Goal: Task Accomplishment & Management: Manage account settings

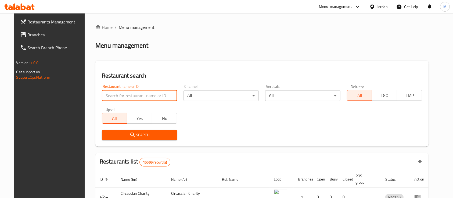
type input "s"
type input "نور الدين"
click button "Search" at bounding box center [139, 135] width 75 height 10
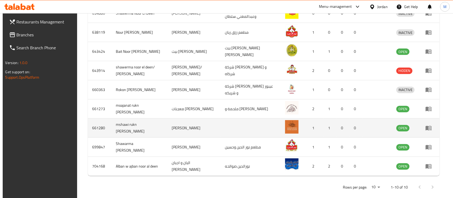
scroll to position [207, 0]
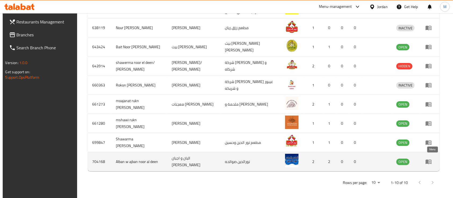
click at [432, 158] on icon "enhanced table" at bounding box center [429, 161] width 6 height 6
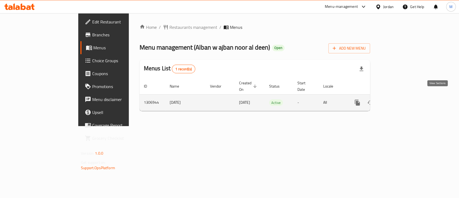
click at [398, 100] on icon "enhanced table" at bounding box center [396, 102] width 5 height 5
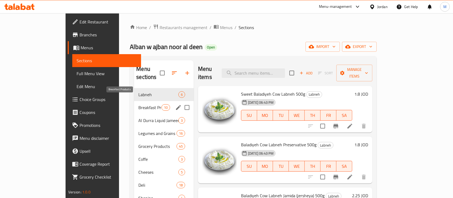
click at [138, 104] on span "Breakfast Products" at bounding box center [149, 107] width 23 height 6
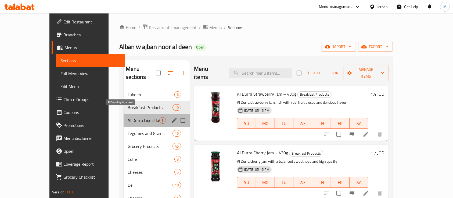
click at [135, 117] on span "Al Durra Liquid Jameed" at bounding box center [143, 120] width 31 height 6
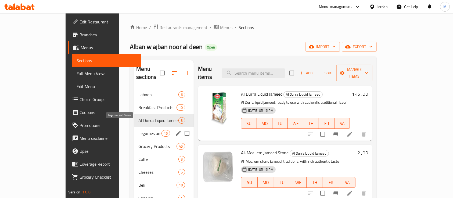
click at [138, 130] on span "Legumes and Grains" at bounding box center [149, 133] width 23 height 6
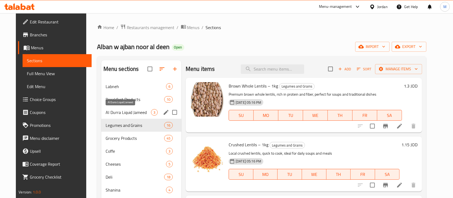
click at [121, 113] on span "Al Durra Liquid Jameed" at bounding box center [128, 112] width 45 height 6
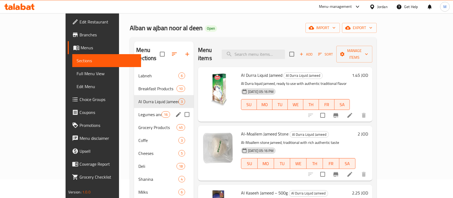
scroll to position [36, 0]
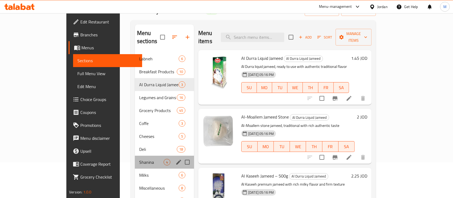
click at [135, 155] on div "Shanina 4" at bounding box center [164, 161] width 59 height 13
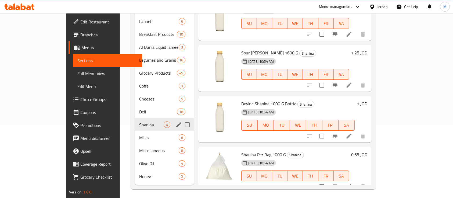
scroll to position [39, 0]
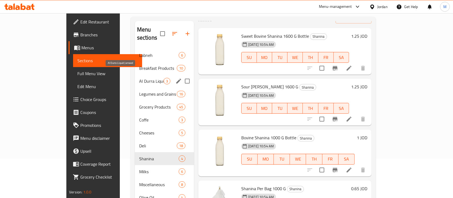
click at [139, 78] on span "Al Durra Liquid Jameed" at bounding box center [151, 81] width 24 height 6
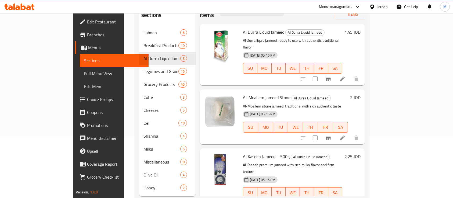
scroll to position [75, 0]
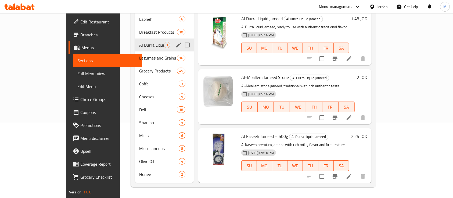
click at [176, 42] on icon "edit" at bounding box center [178, 44] width 5 height 5
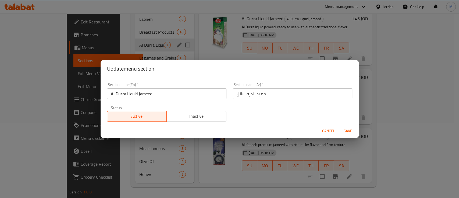
click at [325, 129] on span "Cancel" at bounding box center [328, 130] width 13 height 7
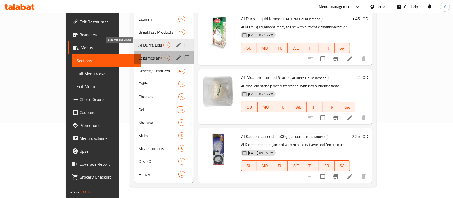
click at [138, 55] on span "Legumes and Grains" at bounding box center [149, 58] width 23 height 6
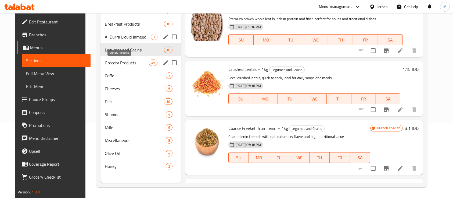
click at [122, 61] on span "Grocery Products" at bounding box center [127, 62] width 44 height 6
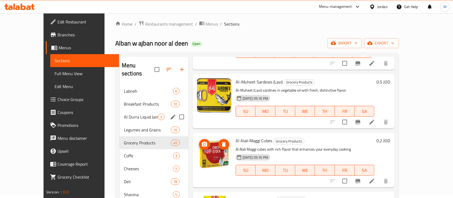
scroll to position [1541, 0]
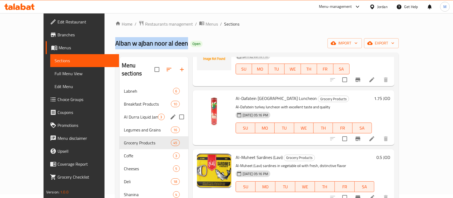
drag, startPoint x: 86, startPoint y: 41, endPoint x: 158, endPoint y: 42, distance: 71.5
click at [158, 42] on span "Alban w ajban noor al deen" at bounding box center [151, 43] width 73 height 12
copy span "Alban w ajban noor al deen"
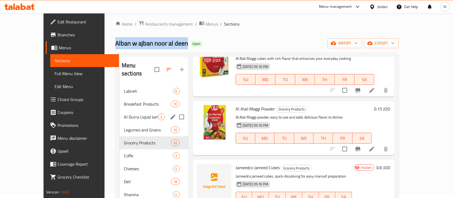
scroll to position [1720, 0]
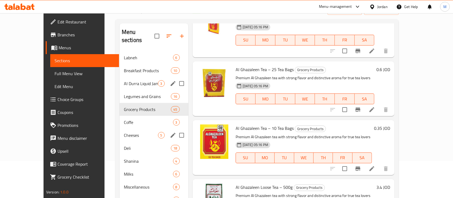
scroll to position [39, 0]
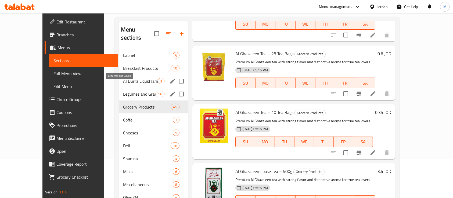
click at [126, 91] on span "Legumes and Grains" at bounding box center [139, 94] width 33 height 6
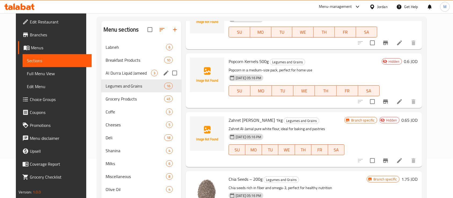
scroll to position [619, 0]
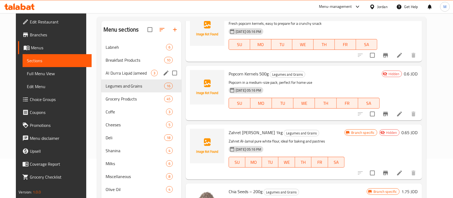
click at [237, 73] on span "Popcorn Kernels 500g" at bounding box center [249, 74] width 40 height 8
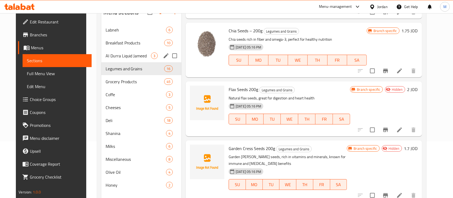
scroll to position [75, 0]
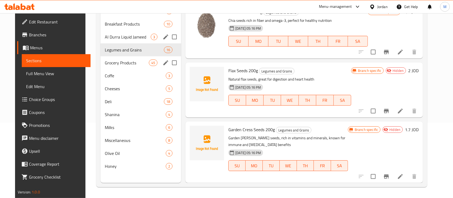
click at [138, 61] on span "Grocery Products" at bounding box center [127, 62] width 44 height 6
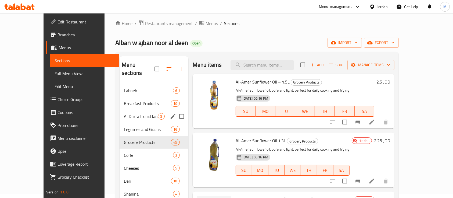
scroll to position [3, 0]
click at [123, 149] on div "Coffe 3" at bounding box center [154, 155] width 69 height 13
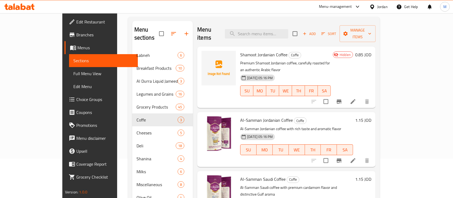
scroll to position [75, 0]
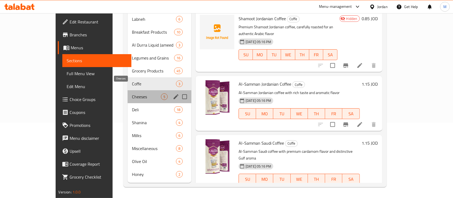
click at [132, 93] on span "Cheeses" at bounding box center [146, 96] width 29 height 6
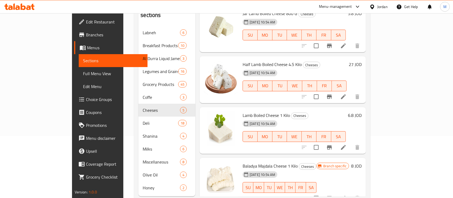
scroll to position [75, 0]
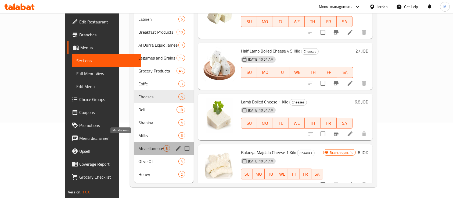
click at [138, 145] on span "Miscellaneous" at bounding box center [150, 148] width 25 height 6
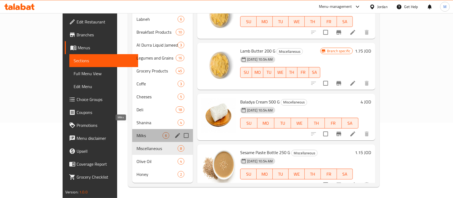
click at [137, 132] on span "Milks" at bounding box center [150, 135] width 26 height 6
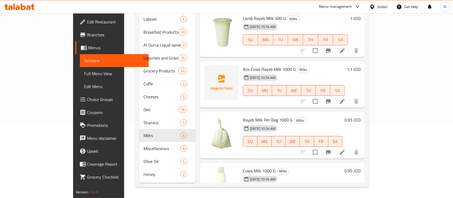
scroll to position [120, 0]
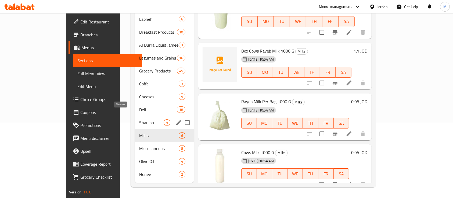
click at [139, 119] on span "Shanina" at bounding box center [151, 122] width 24 height 6
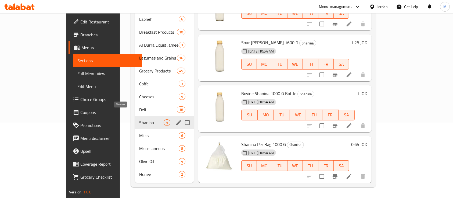
scroll to position [19, 0]
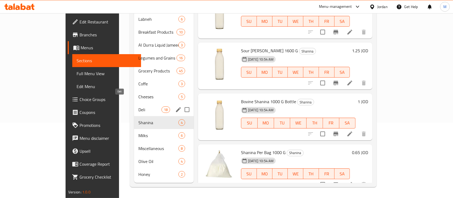
click at [138, 106] on span "Deli" at bounding box center [149, 109] width 23 height 6
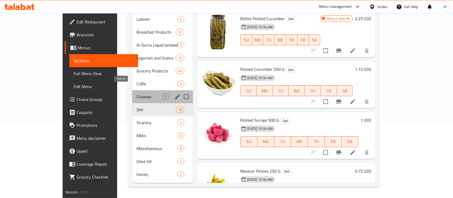
click at [137, 93] on span "Cheeses" at bounding box center [150, 96] width 26 height 6
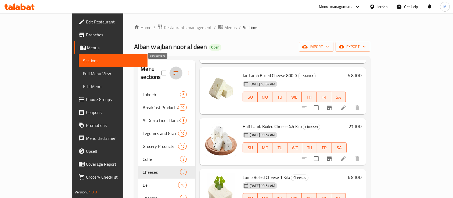
click at [173, 71] on icon "button" at bounding box center [176, 73] width 6 height 6
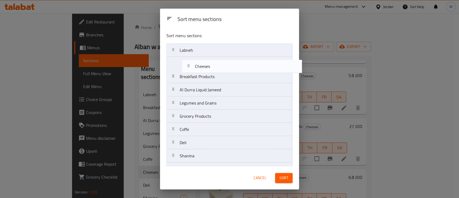
drag, startPoint x: 211, startPoint y: 131, endPoint x: 227, endPoint y: 67, distance: 66.0
click at [227, 67] on nav "Labneh Breakfast Products [PERSON_NAME] Liquid Jameed Legumes and Grains Grocer…" at bounding box center [229, 129] width 126 height 172
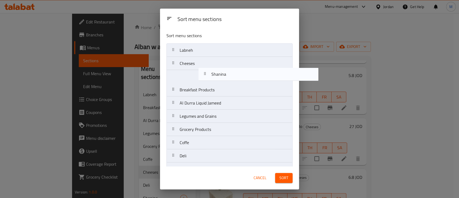
drag, startPoint x: 232, startPoint y: 109, endPoint x: 268, endPoint y: 84, distance: 43.9
click at [265, 77] on nav "Labneh Cheeses Breakfast Products [PERSON_NAME] Liquid Jameed Legumes and Grain…" at bounding box center [229, 129] width 126 height 172
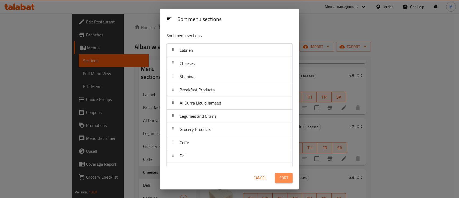
click at [286, 177] on span "Sort" at bounding box center [283, 177] width 9 height 7
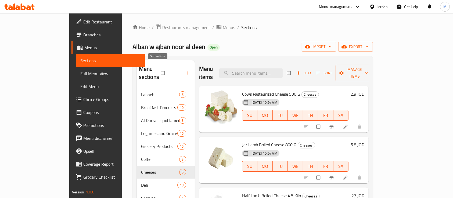
click at [169, 73] on button "button" at bounding box center [175, 73] width 13 height 12
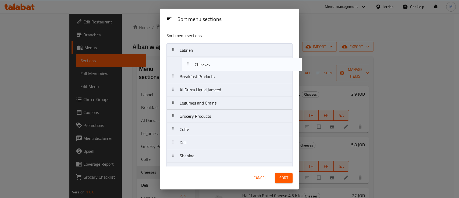
drag, startPoint x: 225, startPoint y: 131, endPoint x: 240, endPoint y: 66, distance: 67.3
click at [240, 66] on nav "Labneh Breakfast Products [PERSON_NAME] Liquid Jameed Legumes and Grains Grocer…" at bounding box center [229, 129] width 126 height 172
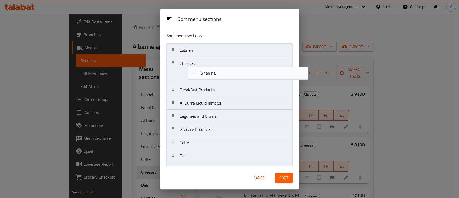
drag, startPoint x: 226, startPoint y: 122, endPoint x: 249, endPoint y: 73, distance: 53.5
click at [249, 73] on nav "Labneh Cheeses Breakfast Products [PERSON_NAME] Liquid Jameed Legumes and Grain…" at bounding box center [229, 129] width 126 height 172
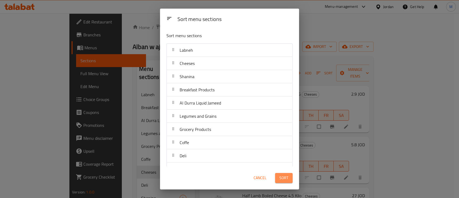
click at [282, 178] on span "Sort" at bounding box center [283, 177] width 9 height 7
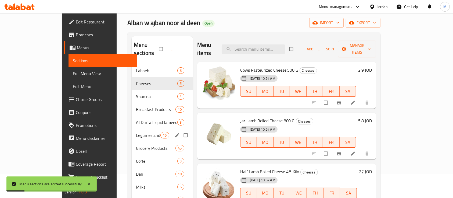
scroll to position [36, 0]
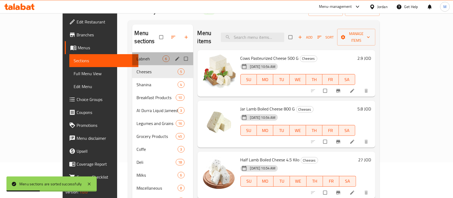
click at [132, 53] on div "Labneh 6" at bounding box center [162, 58] width 61 height 13
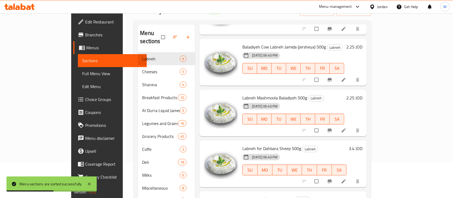
scroll to position [120, 0]
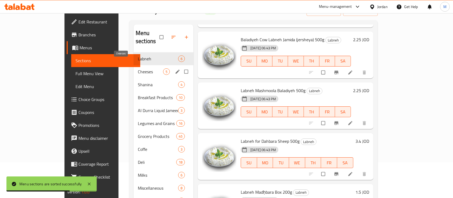
click at [138, 68] on span "Cheeses" at bounding box center [150, 71] width 25 height 6
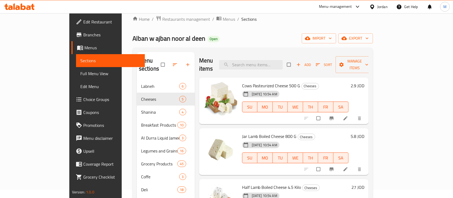
scroll to position [3, 0]
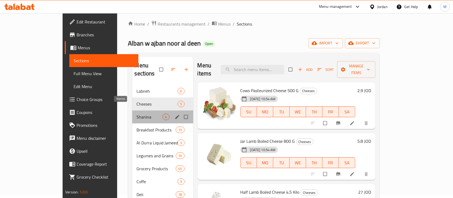
click at [137, 113] on span "Shanina" at bounding box center [150, 116] width 26 height 6
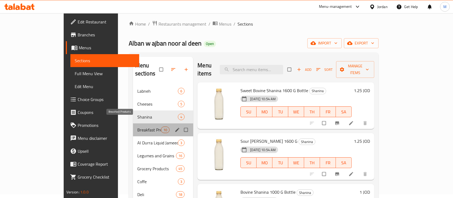
click at [137, 126] on span "Breakfast Products" at bounding box center [149, 129] width 24 height 6
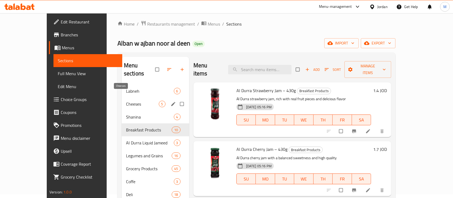
click at [126, 101] on span "Cheeses" at bounding box center [142, 104] width 33 height 6
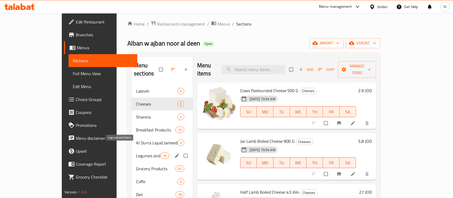
click at [136, 152] on span "Legumes and Grains" at bounding box center [148, 155] width 24 height 6
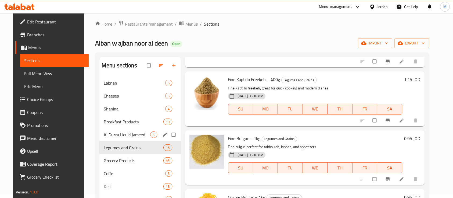
scroll to position [39, 0]
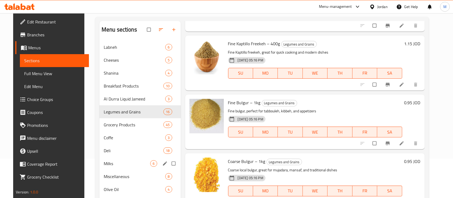
click at [120, 158] on div "Milks 6" at bounding box center [139, 163] width 81 height 13
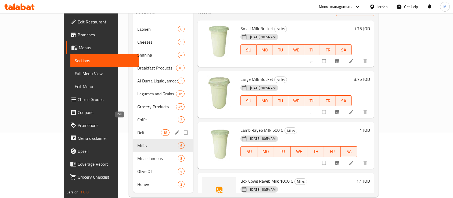
scroll to position [75, 0]
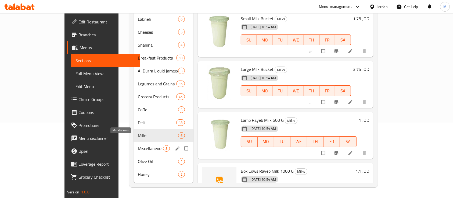
click at [138, 145] on span "Miscellaneous" at bounding box center [150, 148] width 25 height 6
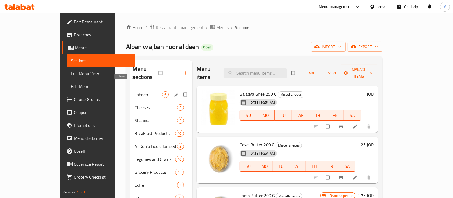
click at [135, 91] on span "Labneh" at bounding box center [148, 94] width 27 height 6
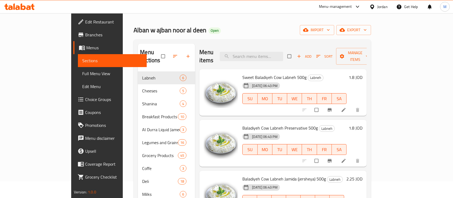
scroll to position [3, 0]
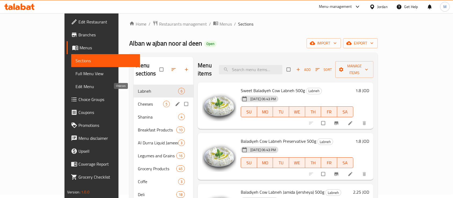
click at [138, 101] on span "Cheeses" at bounding box center [150, 104] width 25 height 6
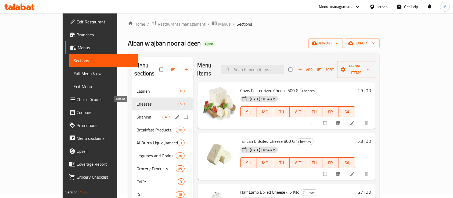
click at [137, 113] on span "Shanina" at bounding box center [150, 116] width 26 height 6
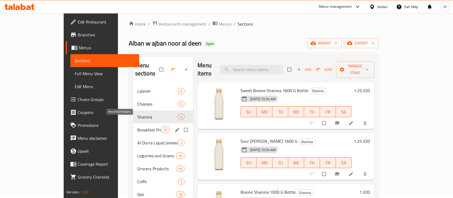
click at [137, 126] on span "Breakfast Products" at bounding box center [149, 129] width 24 height 6
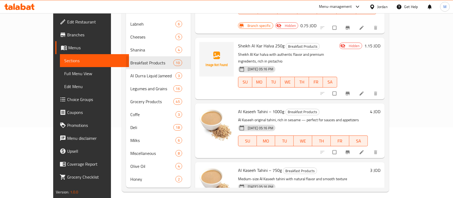
scroll to position [75, 0]
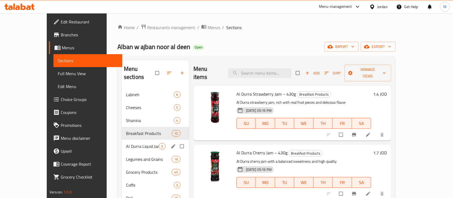
click at [122, 140] on div "Al Durra Liquid Jameed 3" at bounding box center [155, 146] width 67 height 13
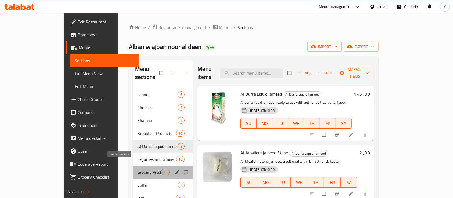
click at [137, 169] on span "Grocery Products" at bounding box center [149, 172] width 24 height 6
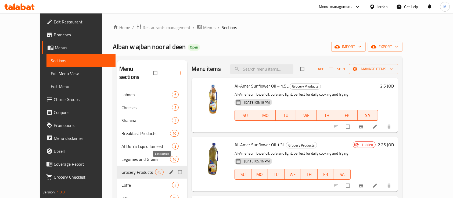
click at [169, 169] on icon "edit" at bounding box center [171, 171] width 5 height 5
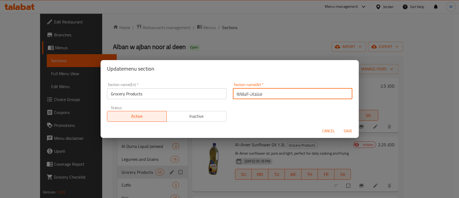
drag, startPoint x: 264, startPoint y: 95, endPoint x: 228, endPoint y: 95, distance: 35.5
click at [230, 95] on div "Section name(Ar)   * منتجات البقالة Section name(Ar) *" at bounding box center [293, 90] width 126 height 23
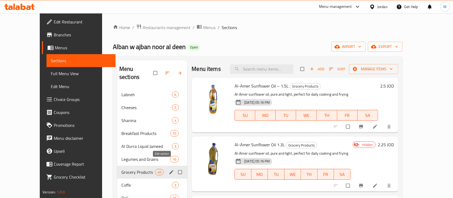
click at [169, 169] on icon "edit" at bounding box center [171, 171] width 5 height 5
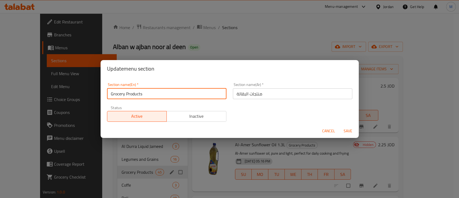
drag, startPoint x: 161, startPoint y: 95, endPoint x: 97, endPoint y: 95, distance: 64.3
click at [97, 95] on div "Update menu section Section name(En)   * Grocery Products Section name(En) * Se…" at bounding box center [229, 99] width 459 height 198
